Goal: Task Accomplishment & Management: Manage account settings

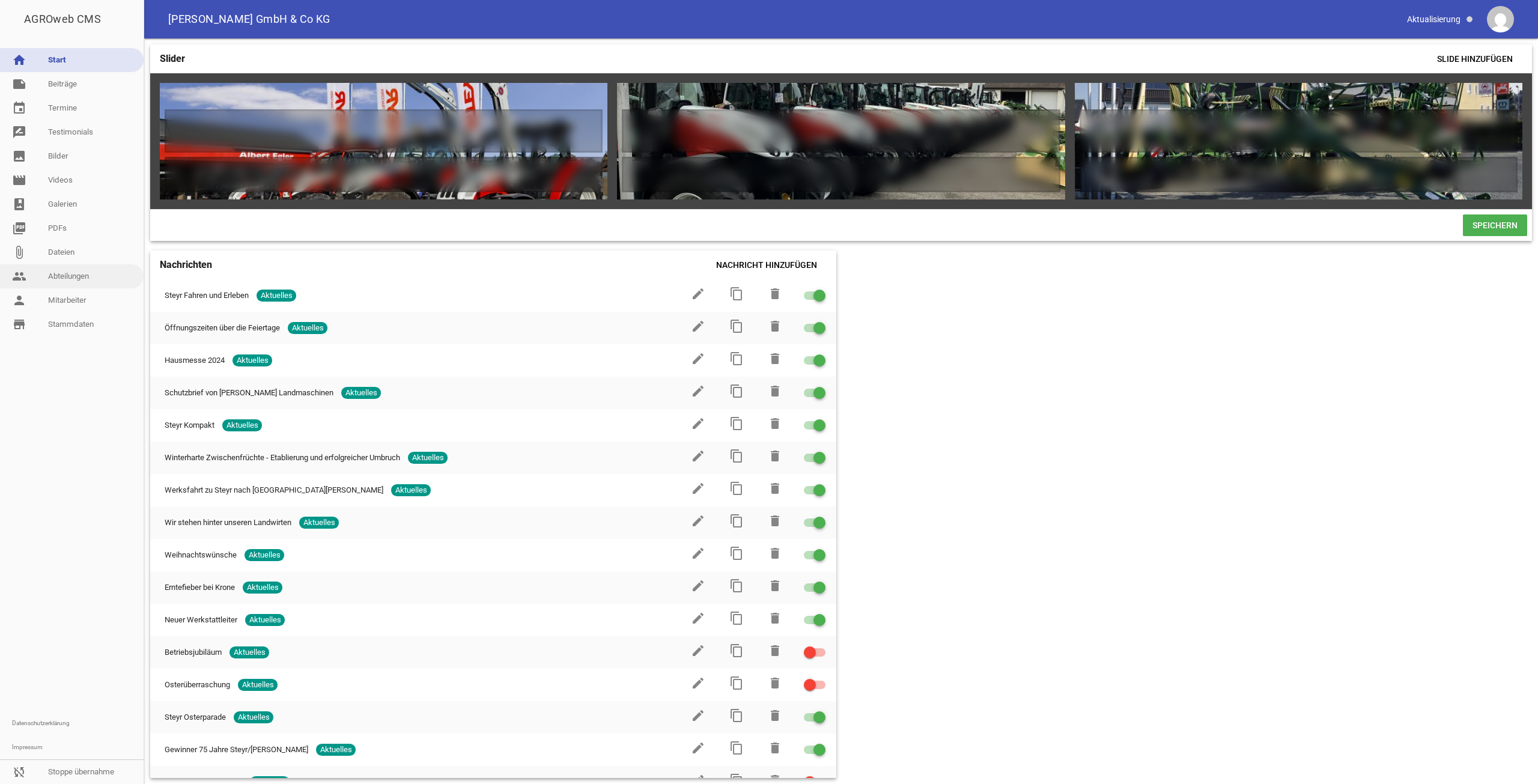
scroll to position [0, 5490]
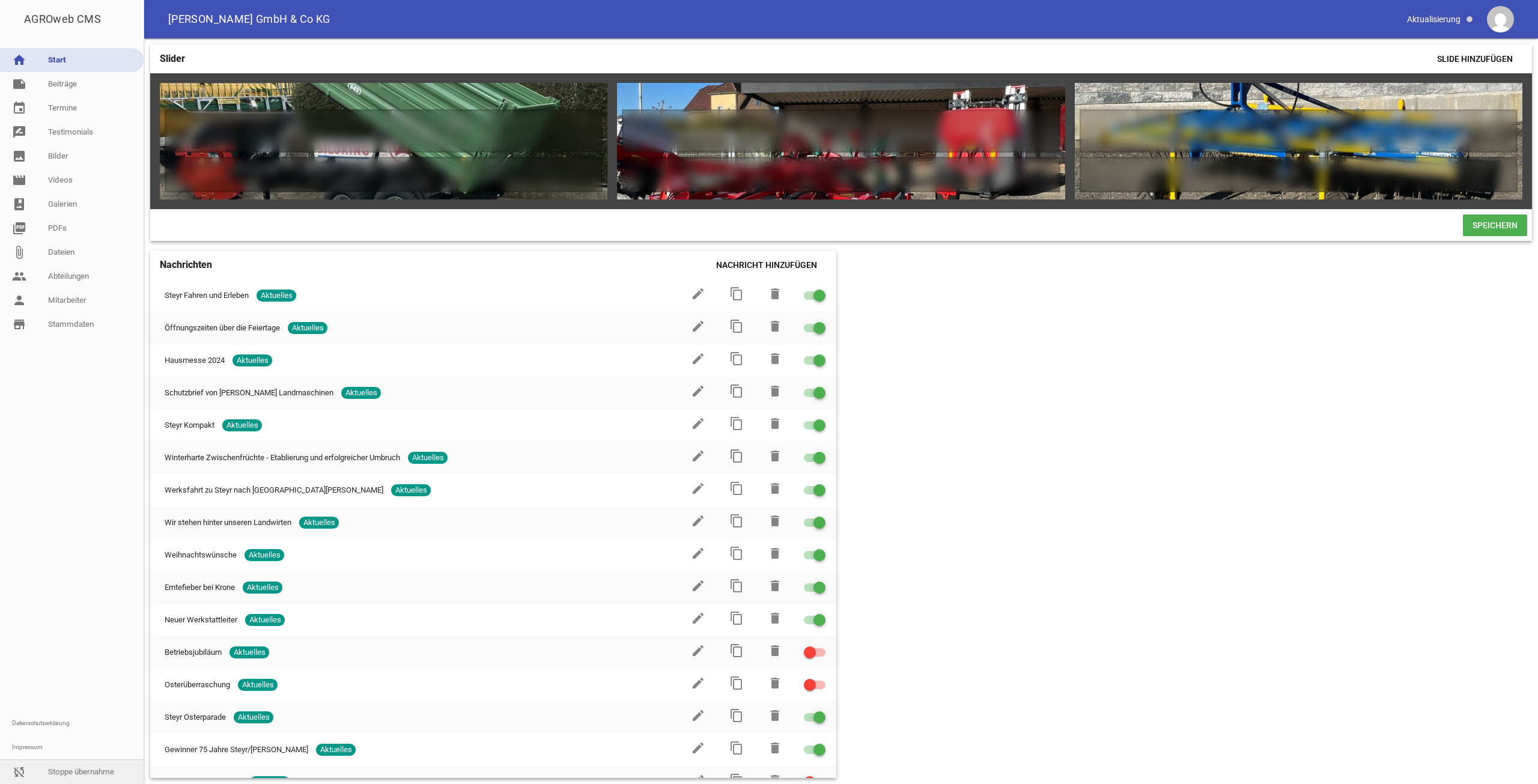
click at [64, 766] on link "sync_disabled Stoppe übernahme" at bounding box center [72, 771] width 144 height 24
click at [57, 287] on link "people Abteilungen" at bounding box center [72, 275] width 144 height 24
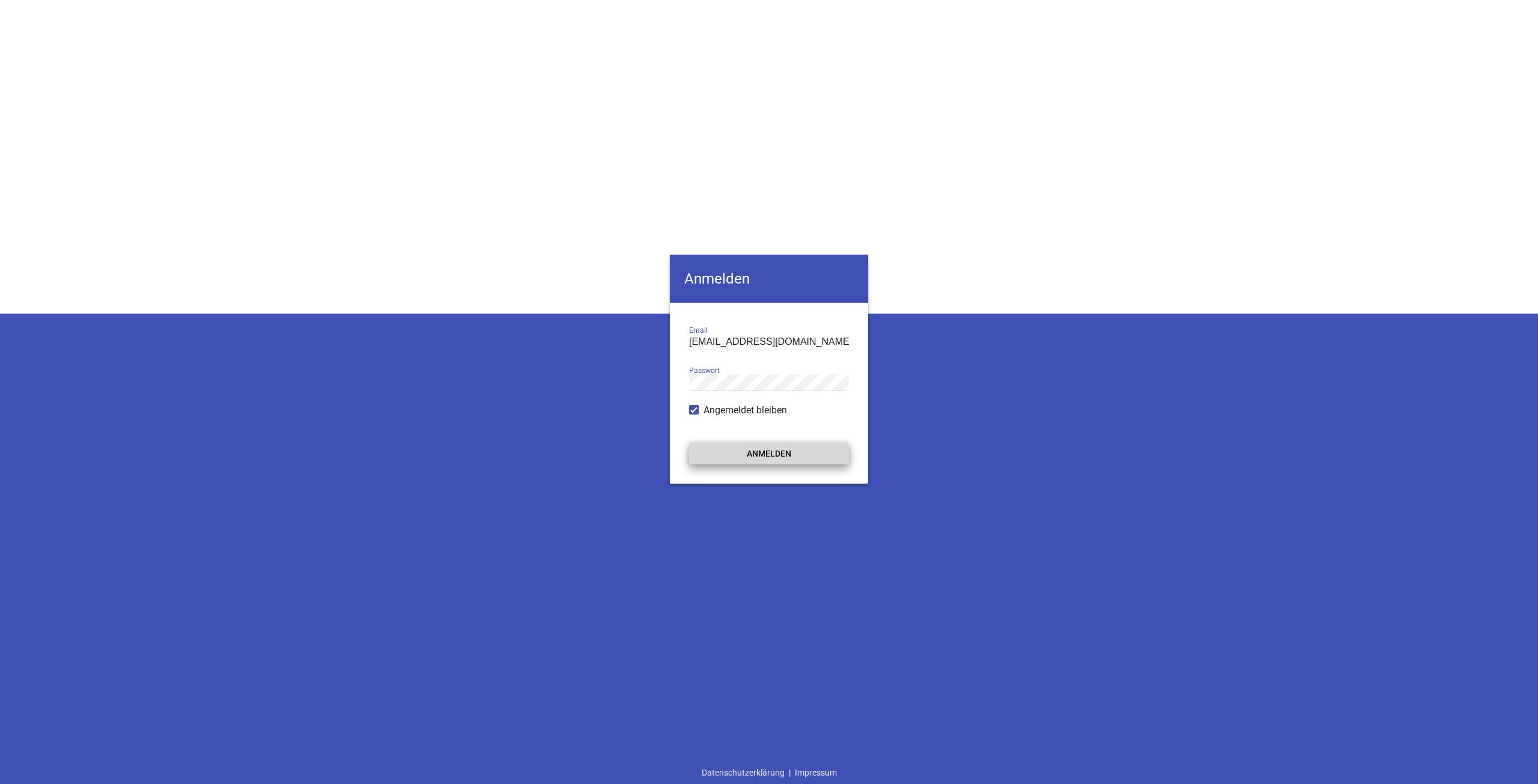
click at [764, 445] on button "Anmelden" at bounding box center [769, 453] width 160 height 22
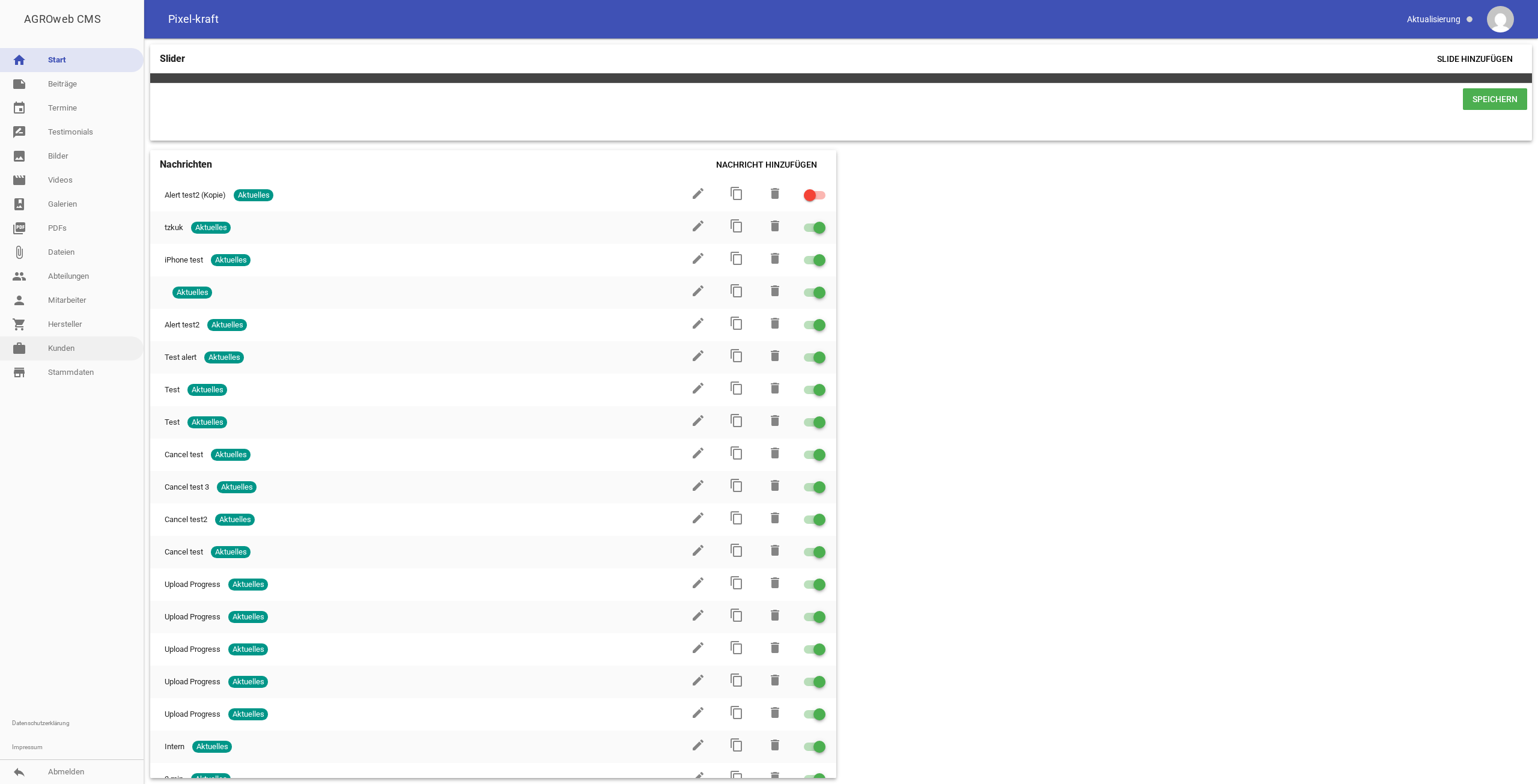
click at [64, 349] on link "work [PERSON_NAME]" at bounding box center [72, 348] width 144 height 24
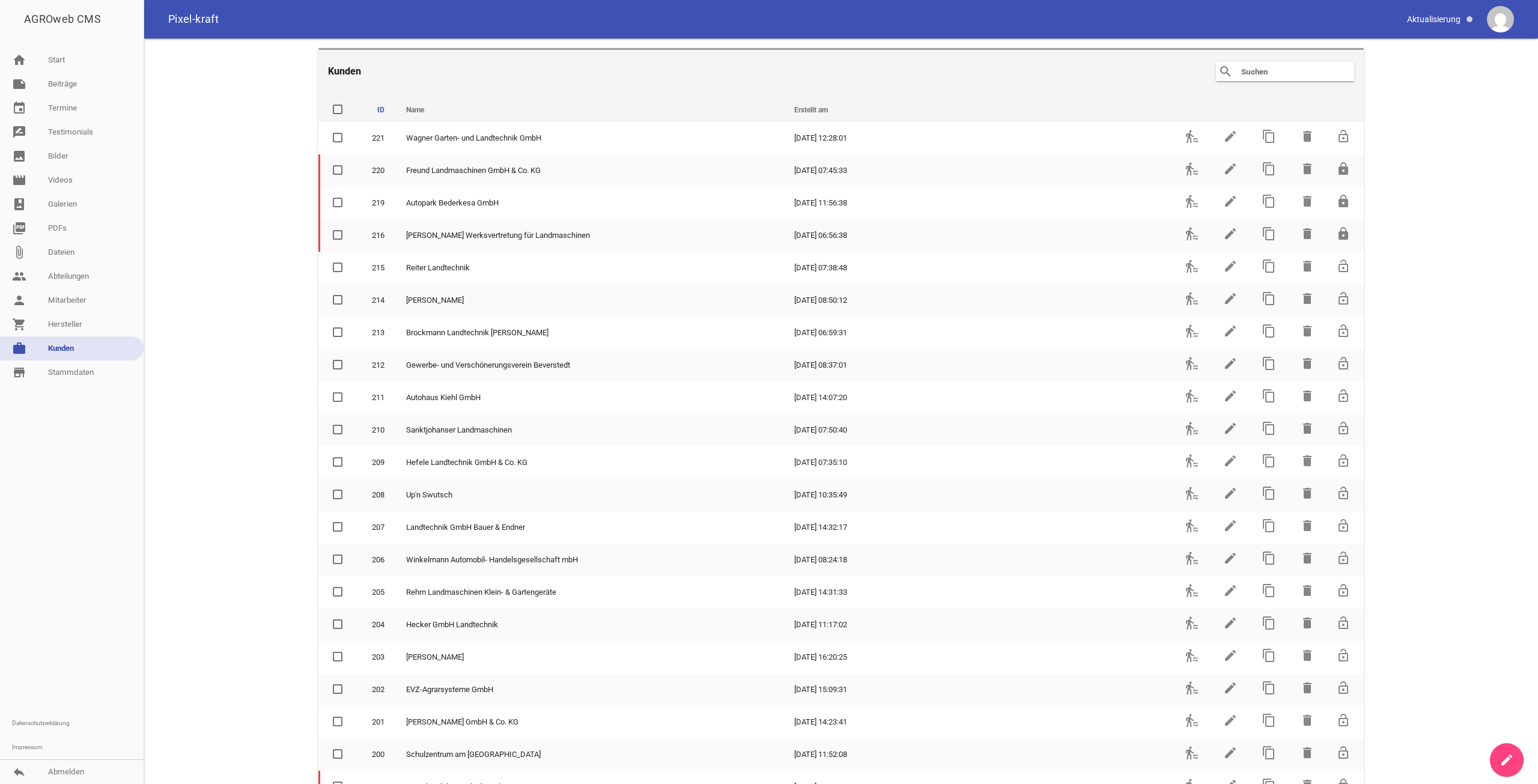
click at [1278, 71] on input "text" at bounding box center [1288, 72] width 96 height 14
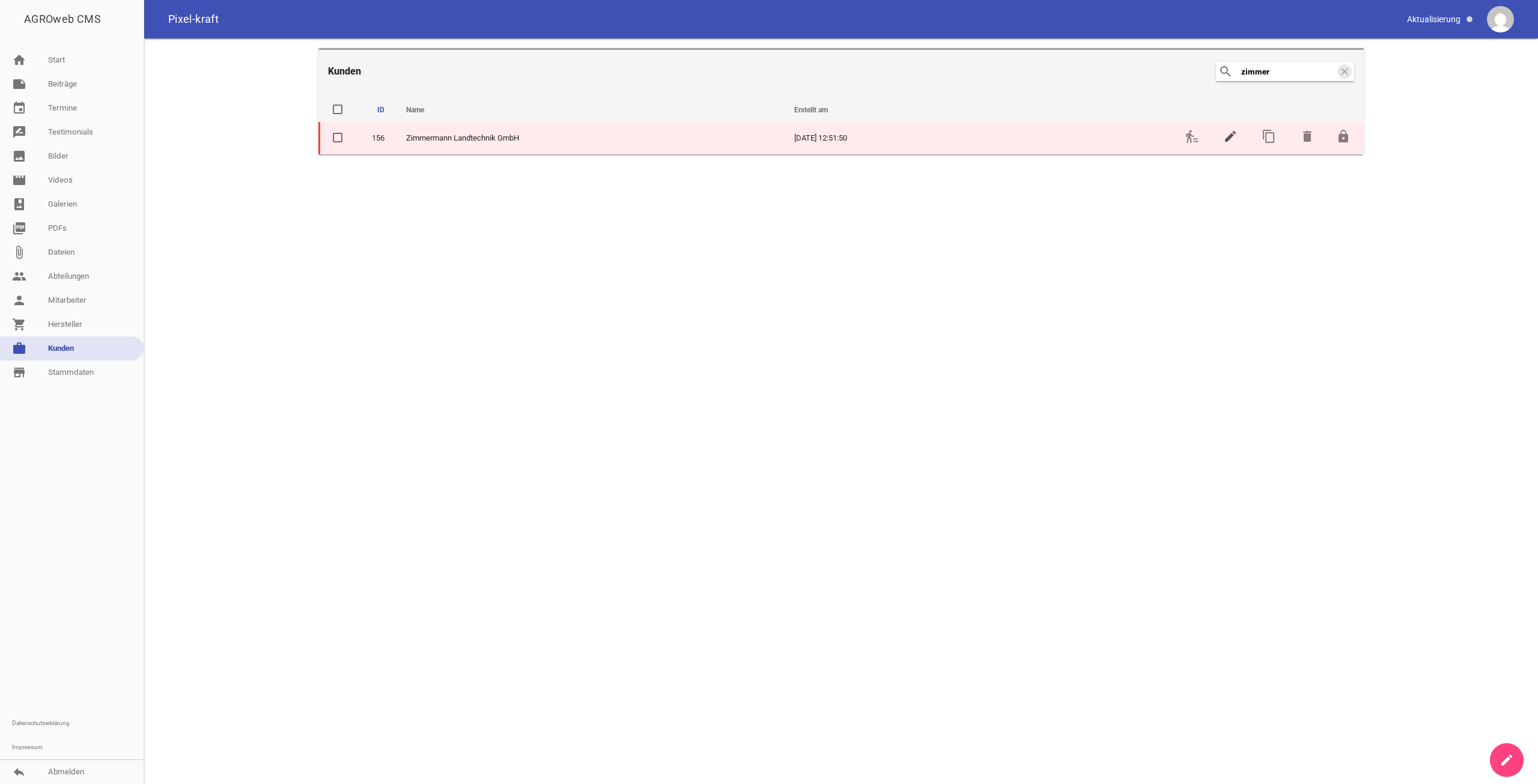
type input "zimmer"
click at [1227, 138] on icon "edit" at bounding box center [1231, 136] width 14 height 14
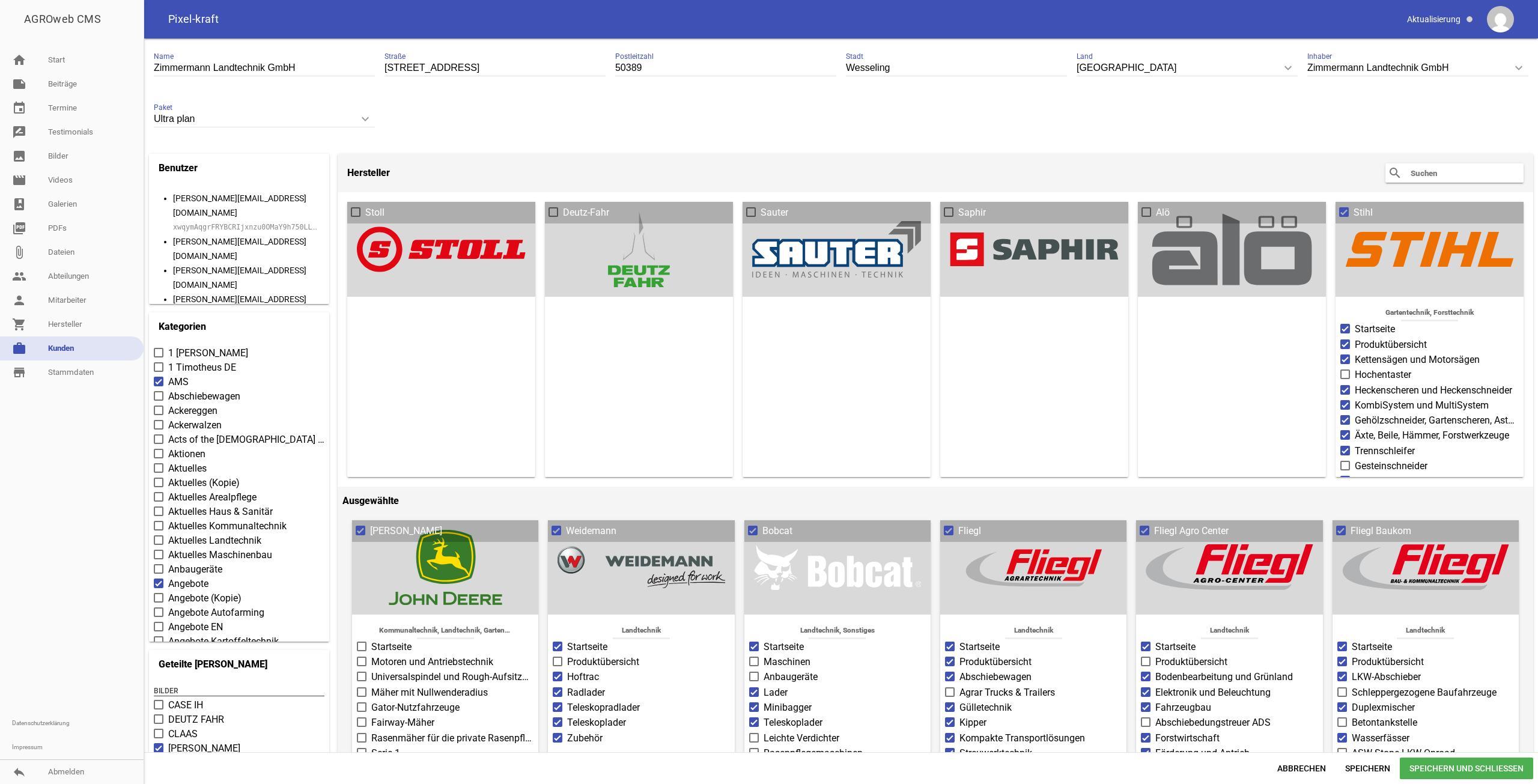
click at [589, 222] on h3 "Deutz-Fahr" at bounding box center [639, 212] width 188 height 22
click at [563, 212] on span "Deutz-Fahr" at bounding box center [586, 212] width 46 height 14
click at [563, 205] on input "Deutz-Fahr" at bounding box center [563, 205] width 0 height 0
click at [568, 323] on span "Startseite" at bounding box center [584, 329] width 40 height 14
click at [564, 322] on input "Startseite" at bounding box center [564, 322] width 0 height 0
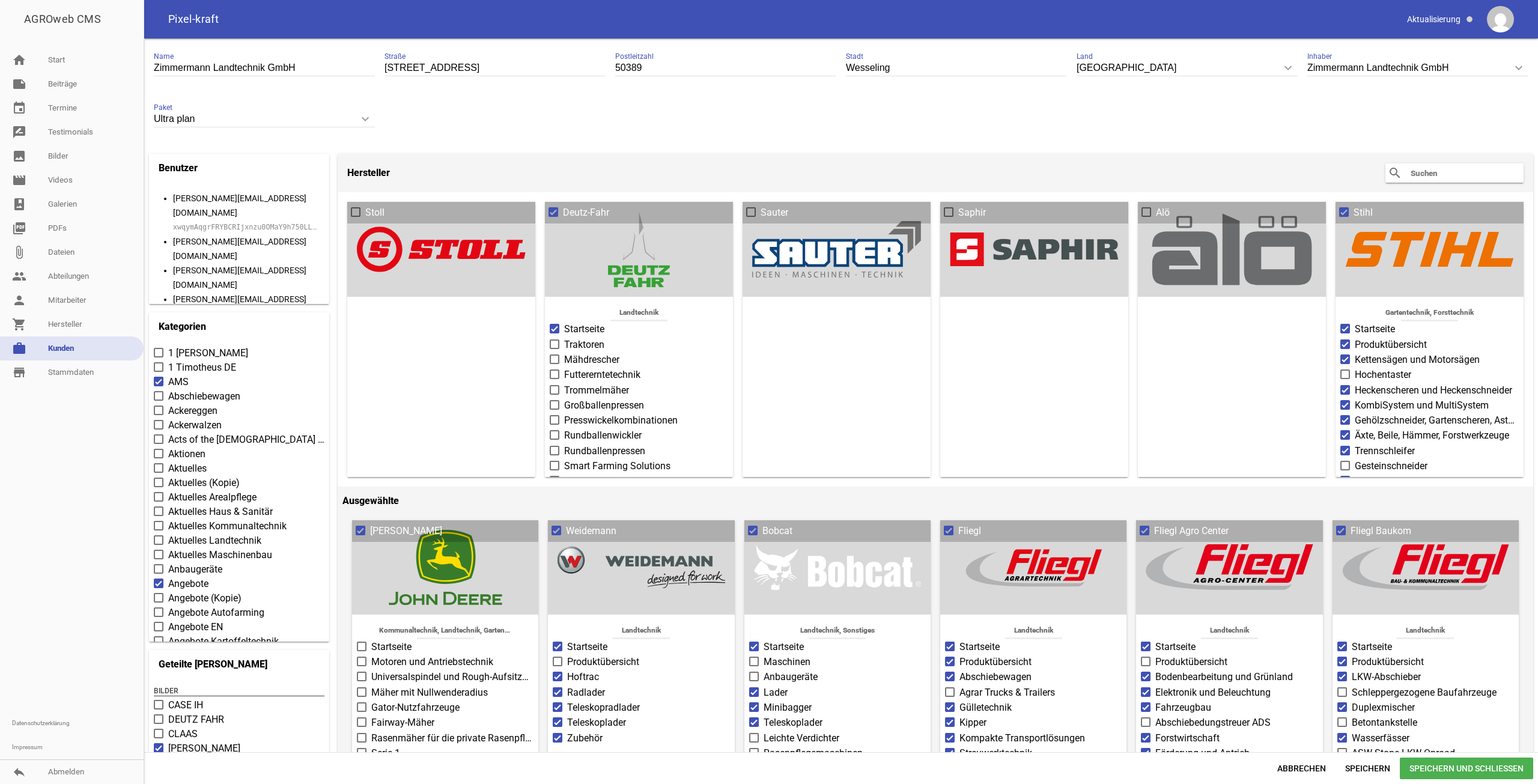
click at [571, 346] on span "Traktoren" at bounding box center [584, 345] width 40 height 14
click at [564, 338] on input "Traktoren" at bounding box center [564, 338] width 0 height 0
click at [1383, 765] on span "Speichern" at bounding box center [1368, 768] width 65 height 22
